Goal: Task Accomplishment & Management: Manage account settings

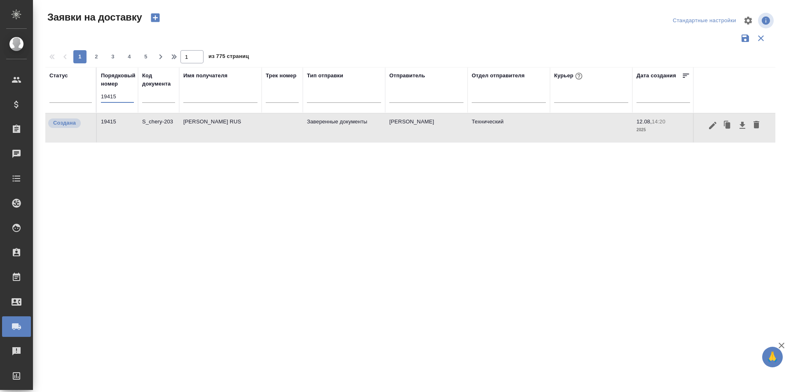
click at [117, 100] on input "19415" at bounding box center [117, 97] width 33 height 12
paste input "text"
click at [114, 96] on input "19415" at bounding box center [117, 97] width 33 height 12
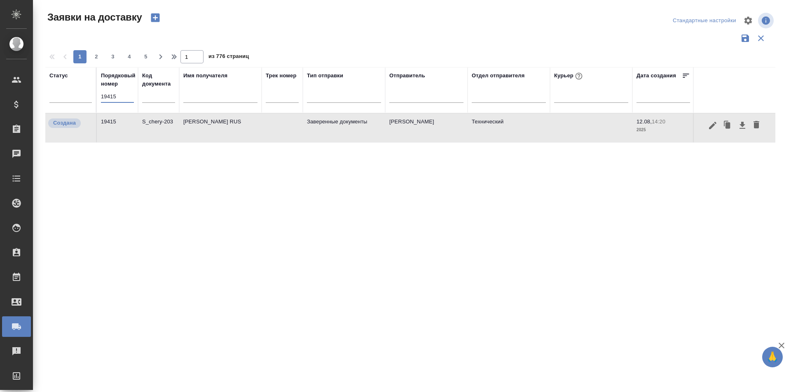
paste input "text"
type input "19415"
click at [717, 129] on icon "button" at bounding box center [712, 126] width 10 height 10
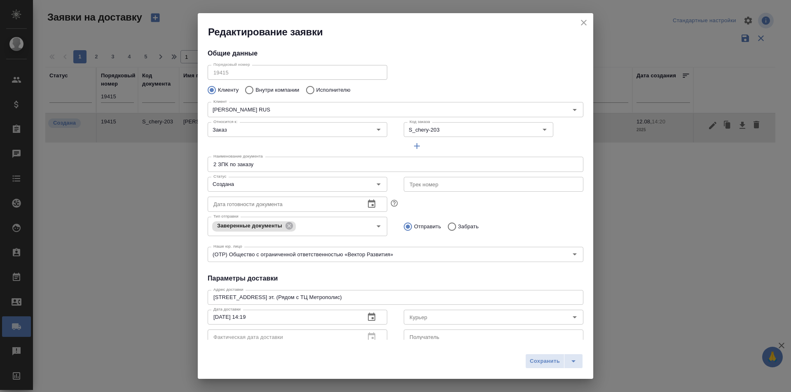
type input "[PERSON_NAME]"
type input "[PHONE_NUMBER]"
type input "[PERSON_NAME]"
click at [247, 182] on input "Создана" at bounding box center [283, 185] width 147 height 10
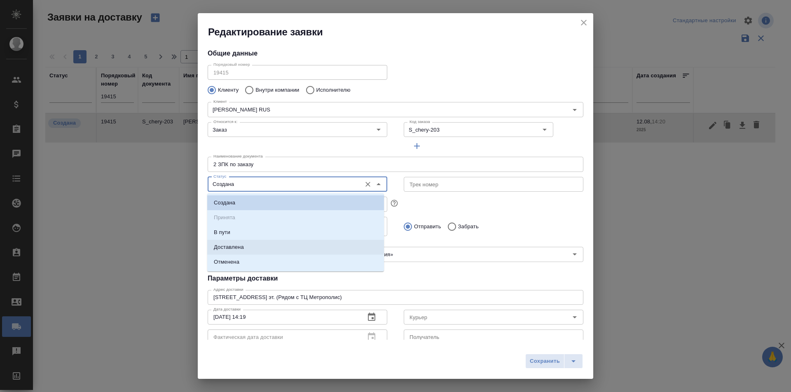
click at [236, 246] on p "Доставлена" at bounding box center [229, 247] width 30 height 8
type input "Доставлена"
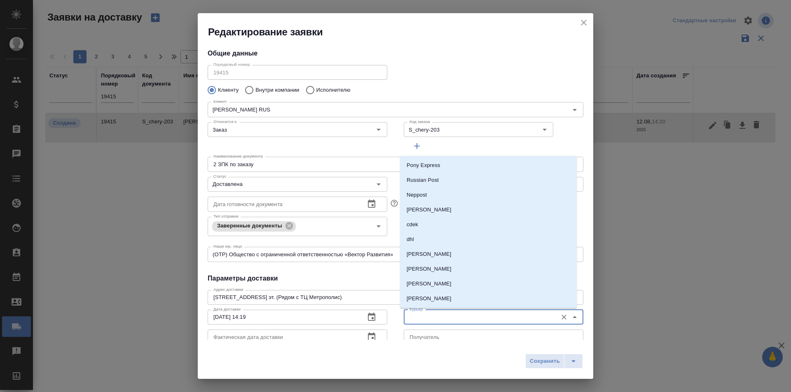
click at [420, 321] on input "Курьер" at bounding box center [479, 318] width 147 height 10
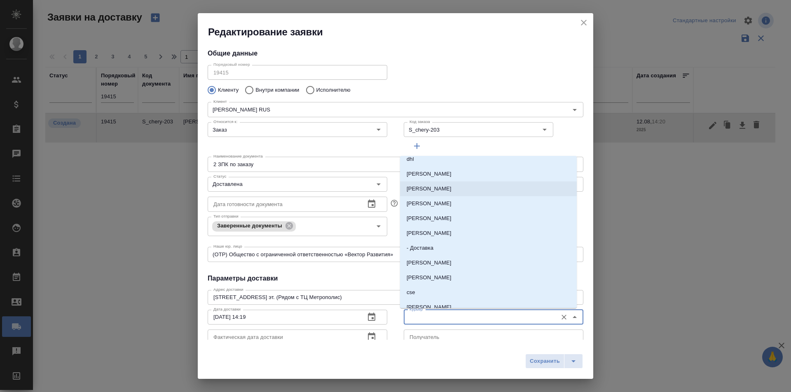
scroll to position [82, 0]
click at [443, 236] on li "[PERSON_NAME]" at bounding box center [488, 231] width 177 height 15
type input "[PERSON_NAME]"
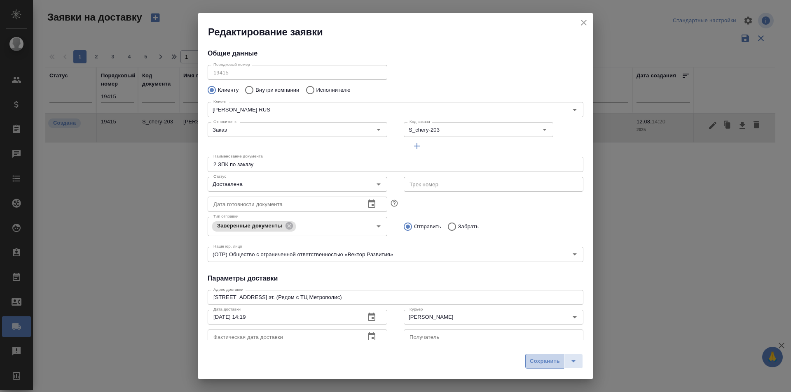
click at [538, 356] on button "Сохранить" at bounding box center [544, 361] width 39 height 15
type input "Создана"
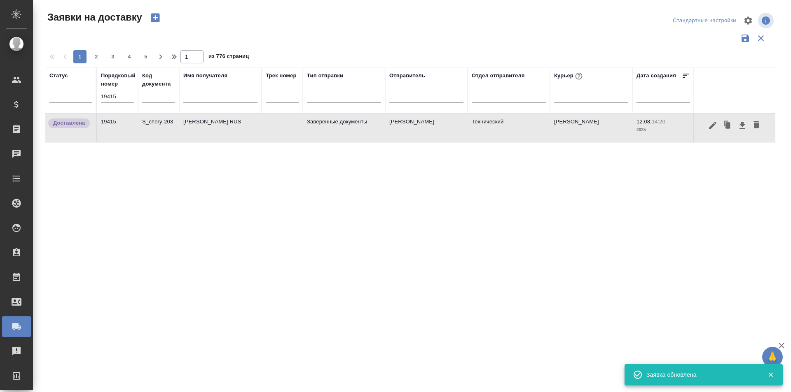
click at [119, 99] on input "19415" at bounding box center [117, 97] width 33 height 12
paste input "6"
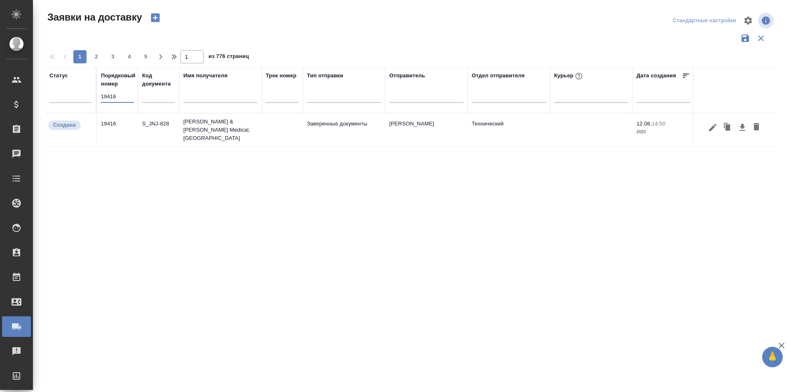
type input "19416"
click at [715, 127] on icon "button" at bounding box center [712, 128] width 10 height 10
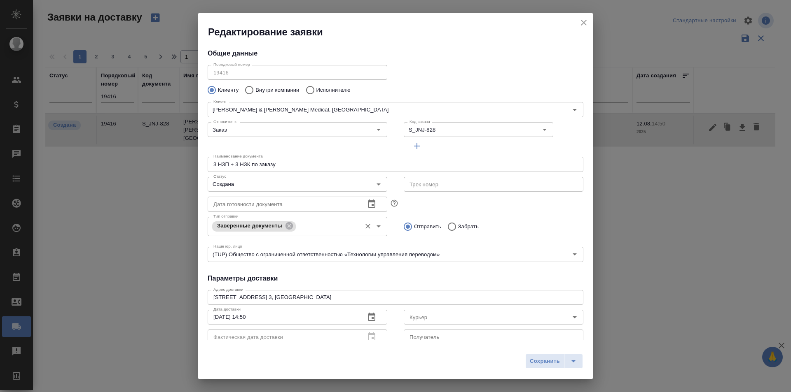
type input "[PERSON_NAME]"
type input "[PHONE_NUMBER]"
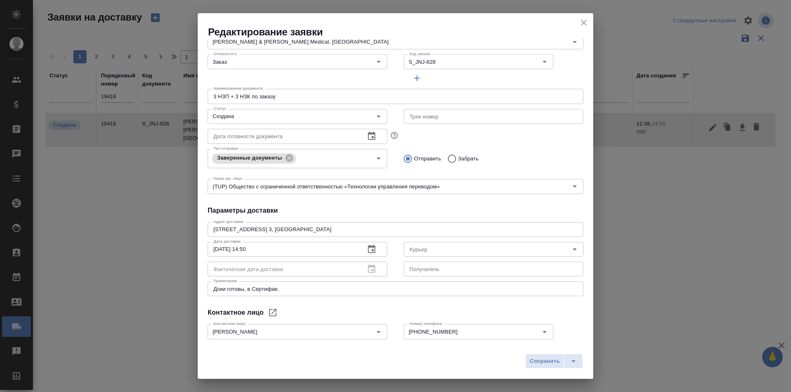
scroll to position [112, 0]
